Goal: Navigation & Orientation: Find specific page/section

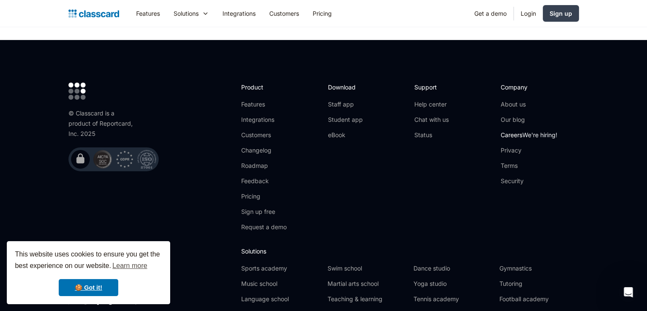
click at [543, 131] on span "We're hiring!" at bounding box center [540, 134] width 35 height 7
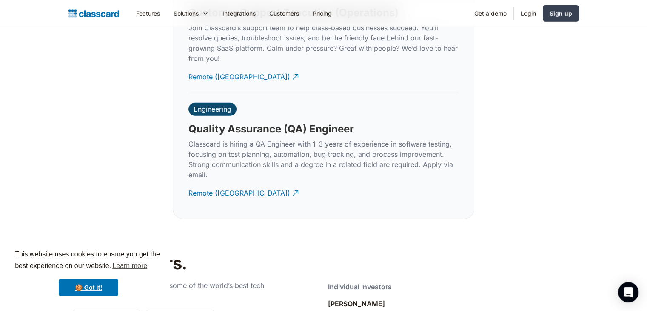
scroll to position [2644, 0]
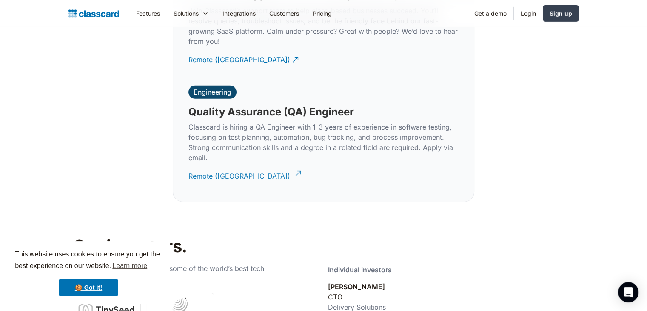
click at [221, 165] on div "Remote (India)" at bounding box center [240, 172] width 102 height 17
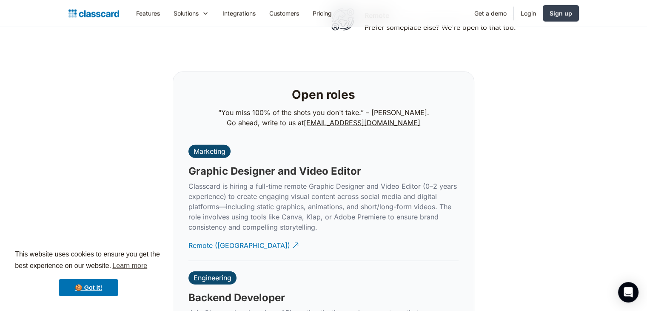
scroll to position [1708, 0]
